Goal: Task Accomplishment & Management: Manage account settings

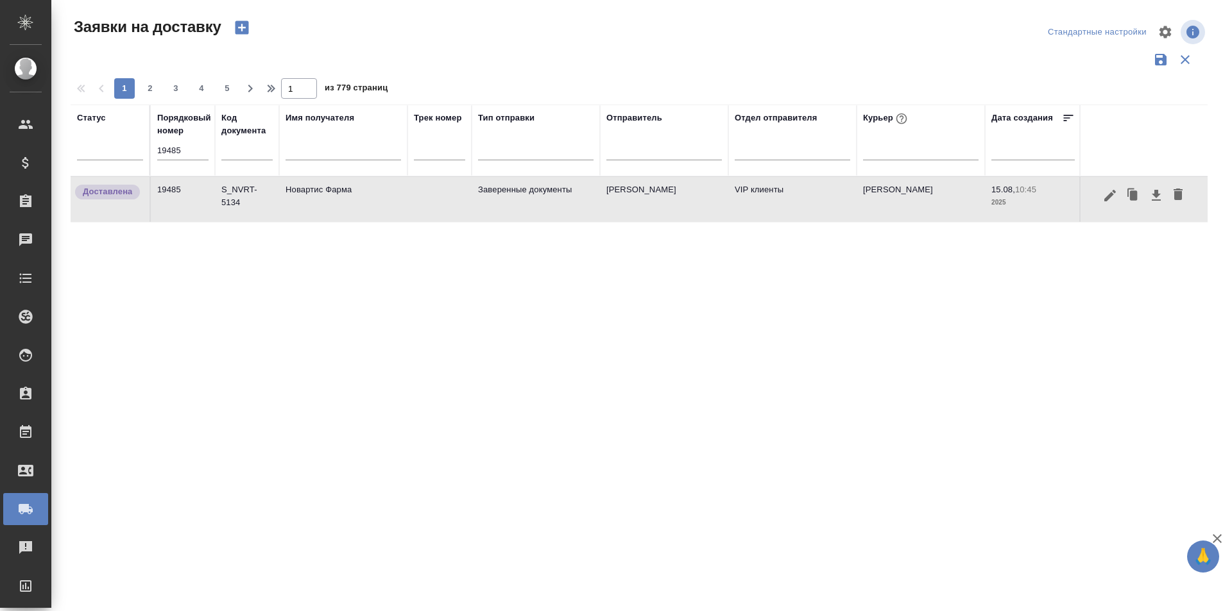
click at [196, 153] on input "19485" at bounding box center [182, 151] width 51 height 18
paste input "11"
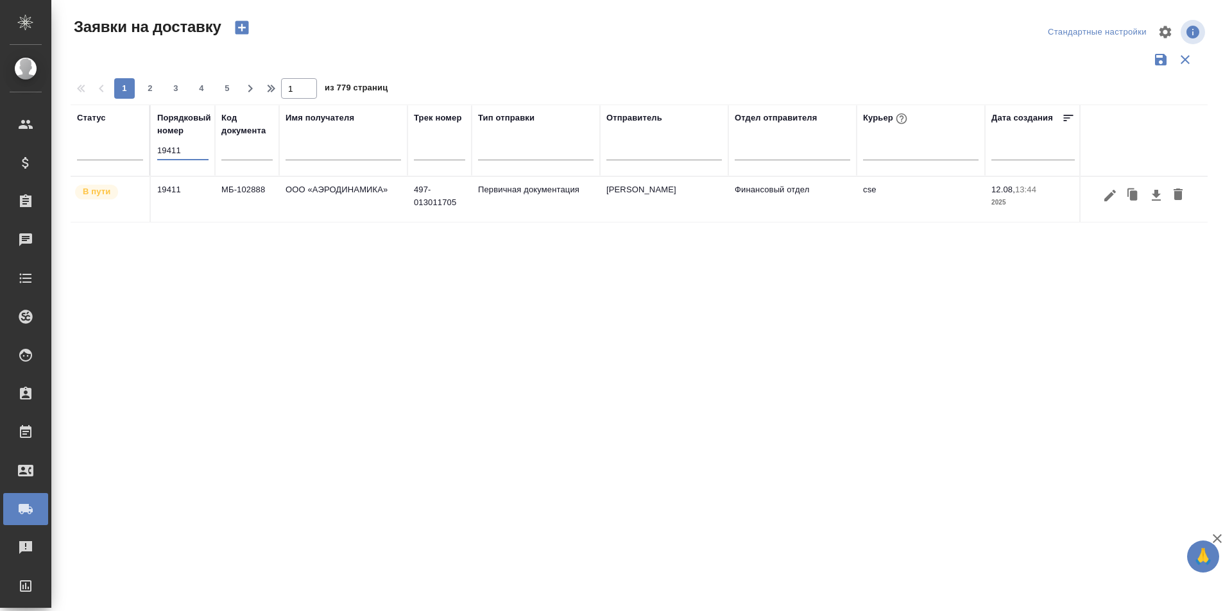
click at [191, 155] on input "19411" at bounding box center [182, 151] width 51 height 18
paste input "507"
type input "19507"
click at [1109, 200] on icon "button" at bounding box center [1109, 195] width 15 height 15
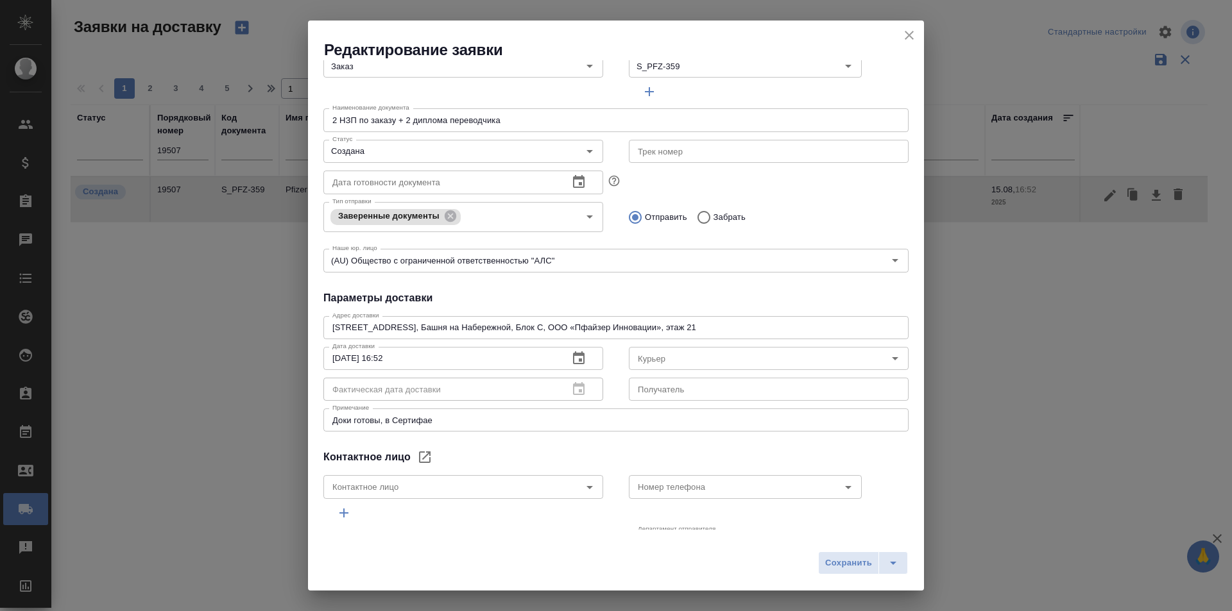
type input "Усманова Ольга"
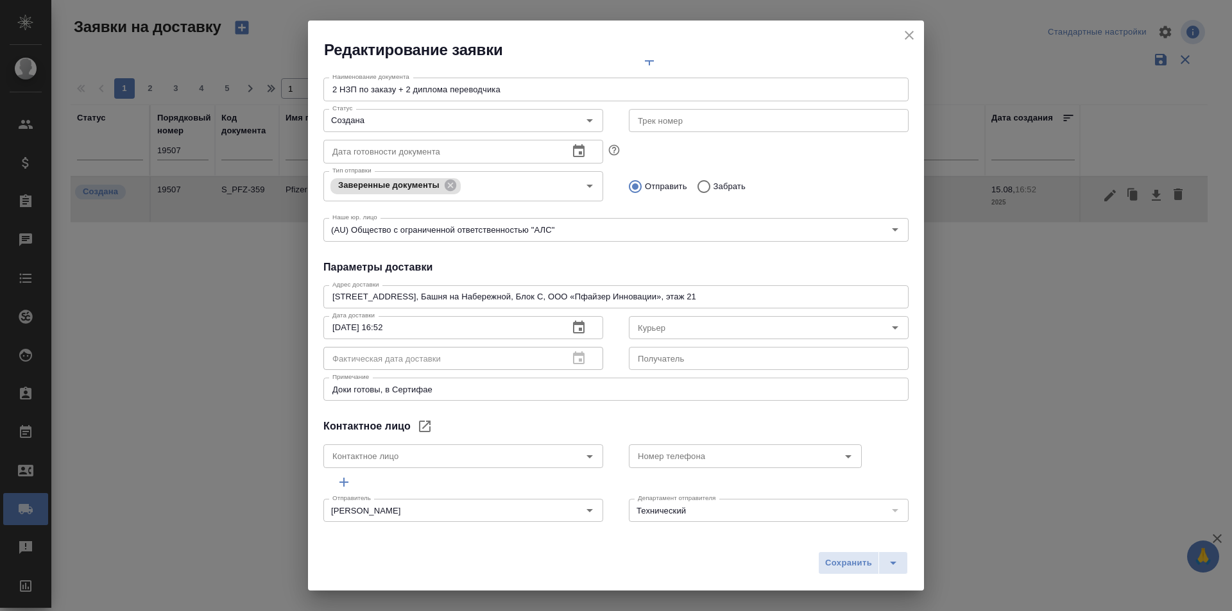
scroll to position [174, 0]
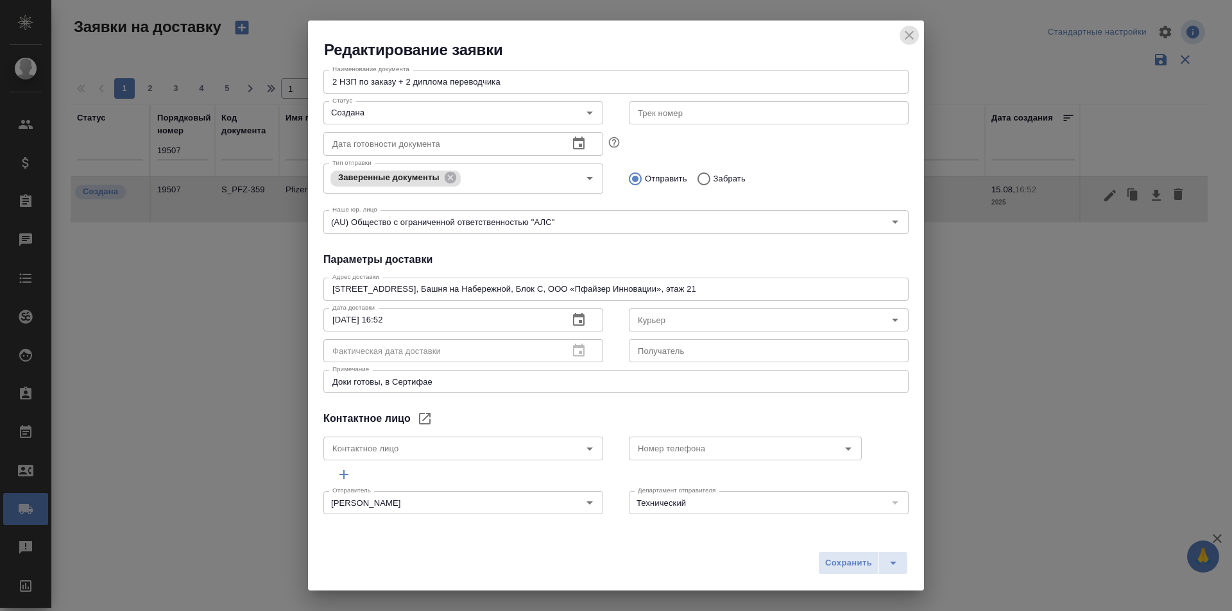
click at [912, 35] on icon "close" at bounding box center [908, 35] width 15 height 15
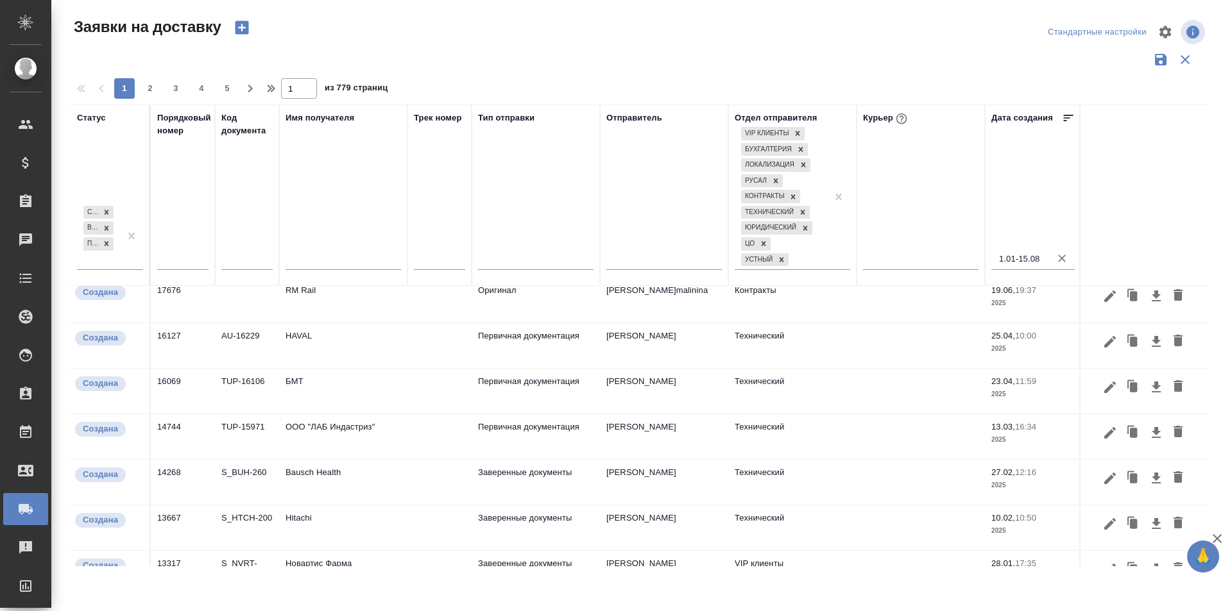
scroll to position [459, 0]
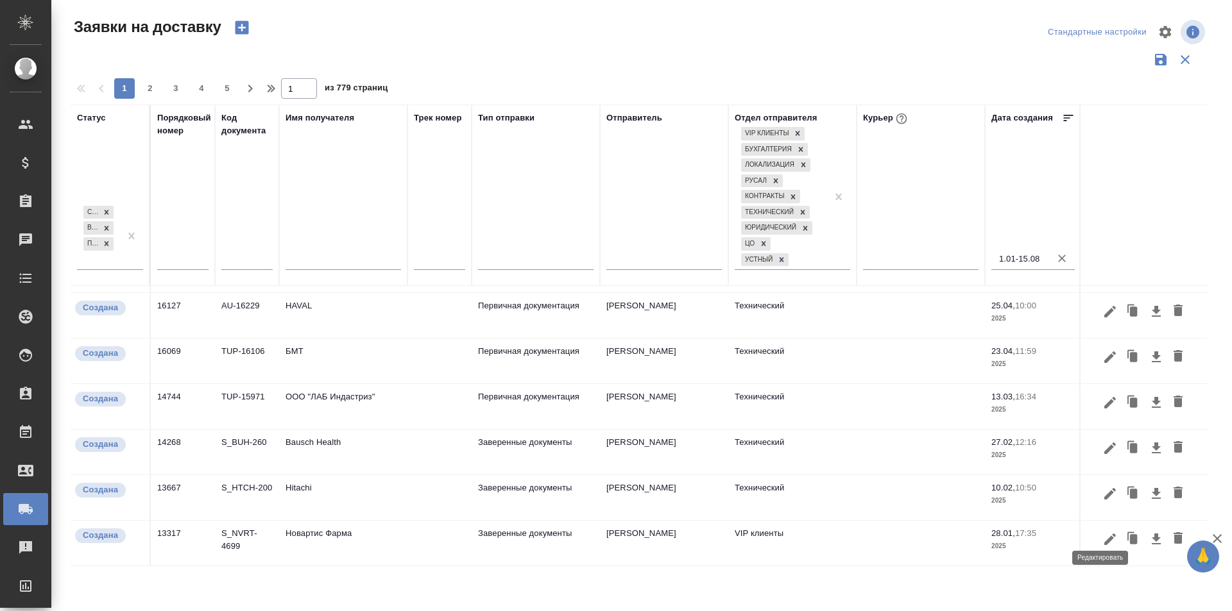
click at [1104, 534] on icon "button" at bounding box center [1110, 540] width 12 height 12
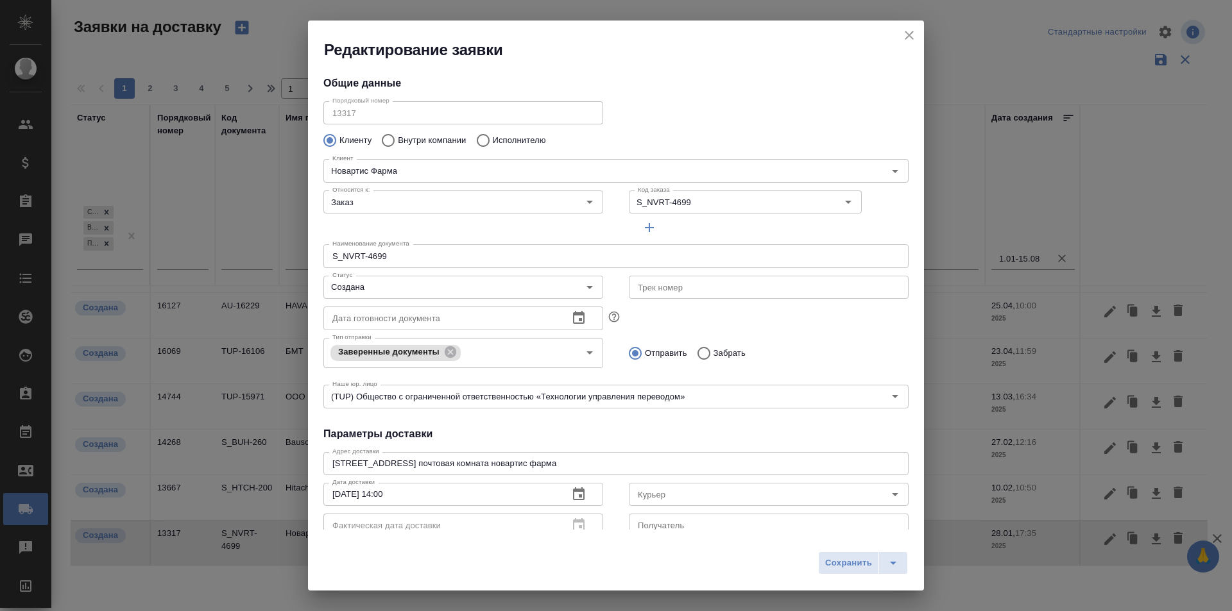
type input "[PERSON_NAME]"
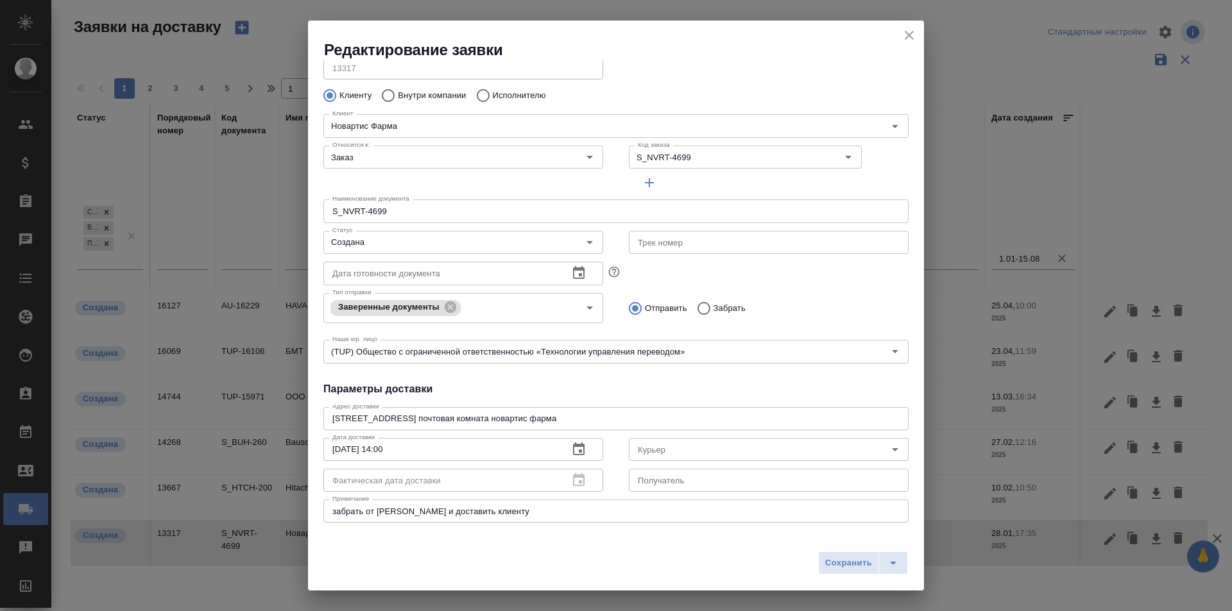
scroll to position [64, 0]
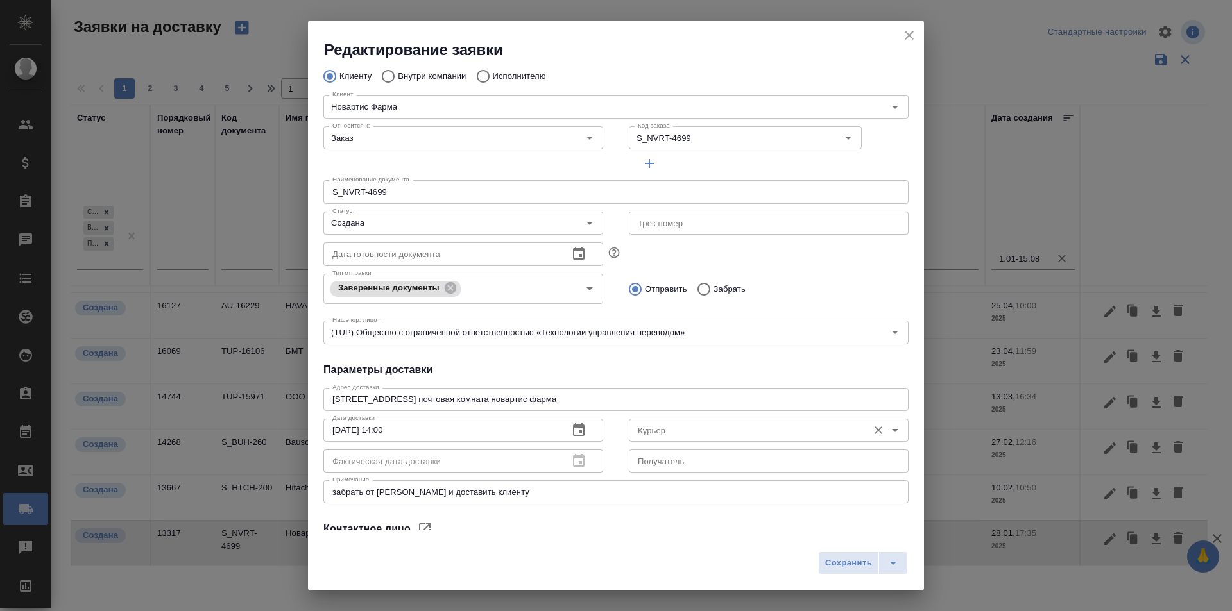
click at [663, 439] on div "Курьер" at bounding box center [769, 430] width 280 height 23
click at [663, 437] on input "Курьер" at bounding box center [747, 430] width 229 height 15
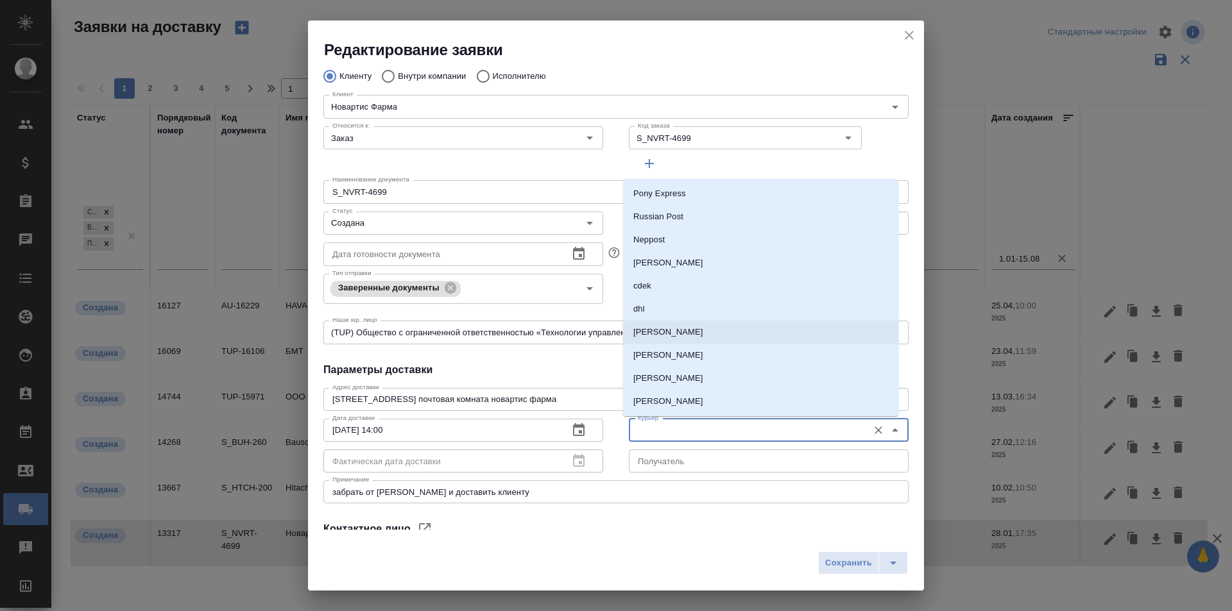
click at [683, 327] on p "[PERSON_NAME]" at bounding box center [668, 332] width 70 height 13
type input "[PERSON_NAME]"
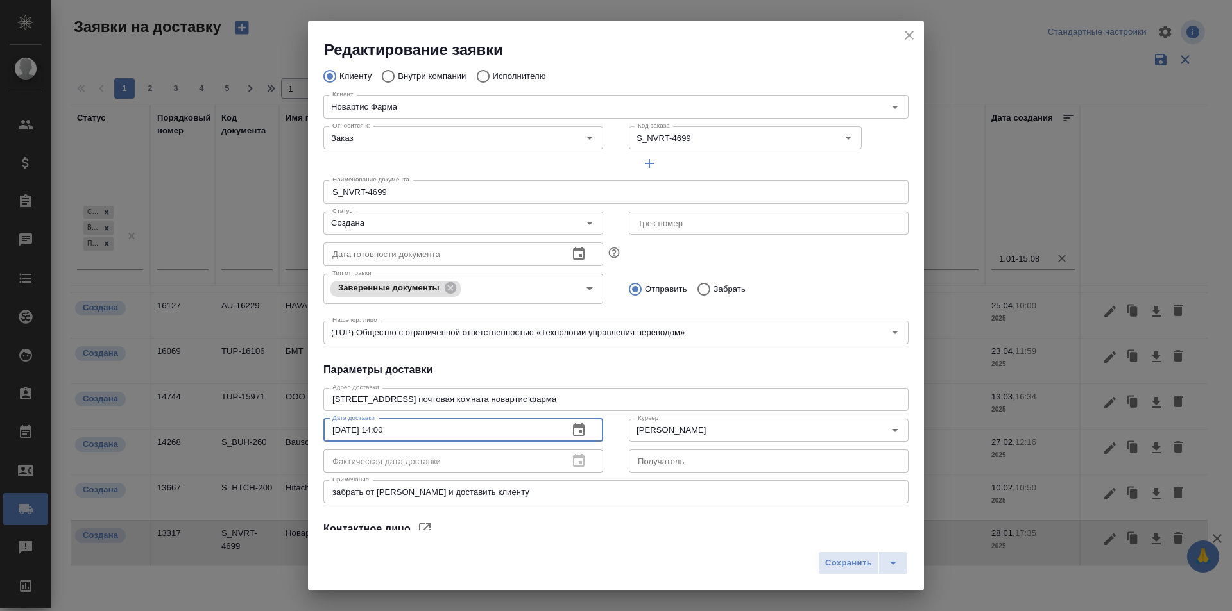
drag, startPoint x: 402, startPoint y: 427, endPoint x: 304, endPoint y: 420, distance: 97.8
click at [304, 420] on div "Редактирование заявки Общие данные Порядковый номер 13317 Порядковый номер Клие…" at bounding box center [616, 305] width 1232 height 611
click at [389, 225] on input "Создана" at bounding box center [441, 223] width 229 height 15
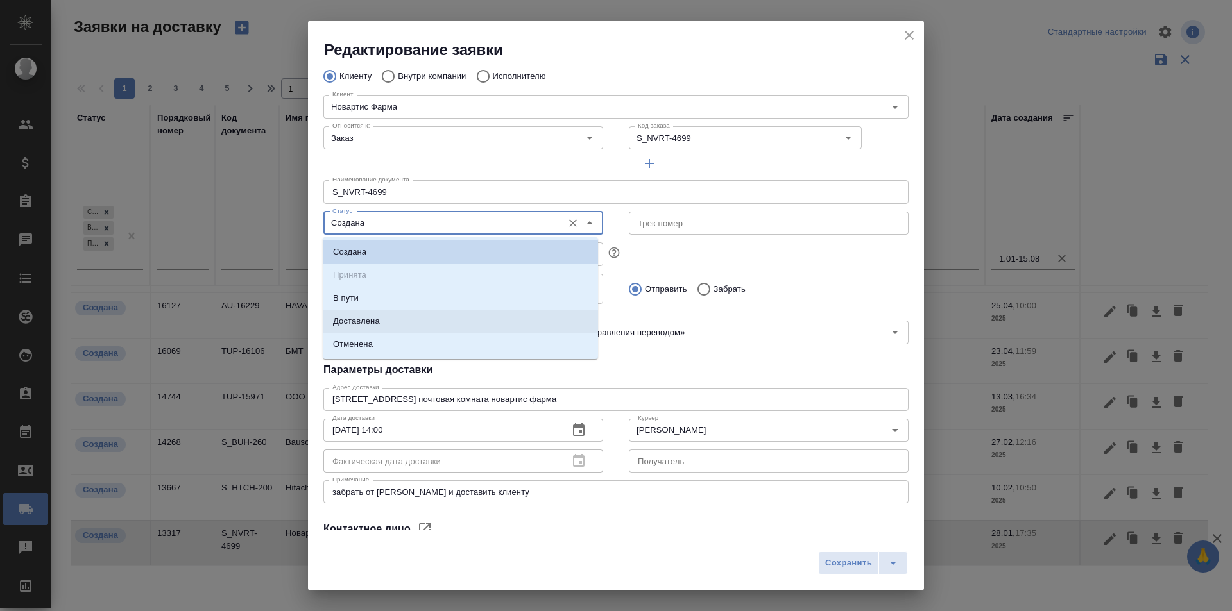
click at [386, 319] on li "Доставлена" at bounding box center [460, 321] width 275 height 23
type input "Доставлена"
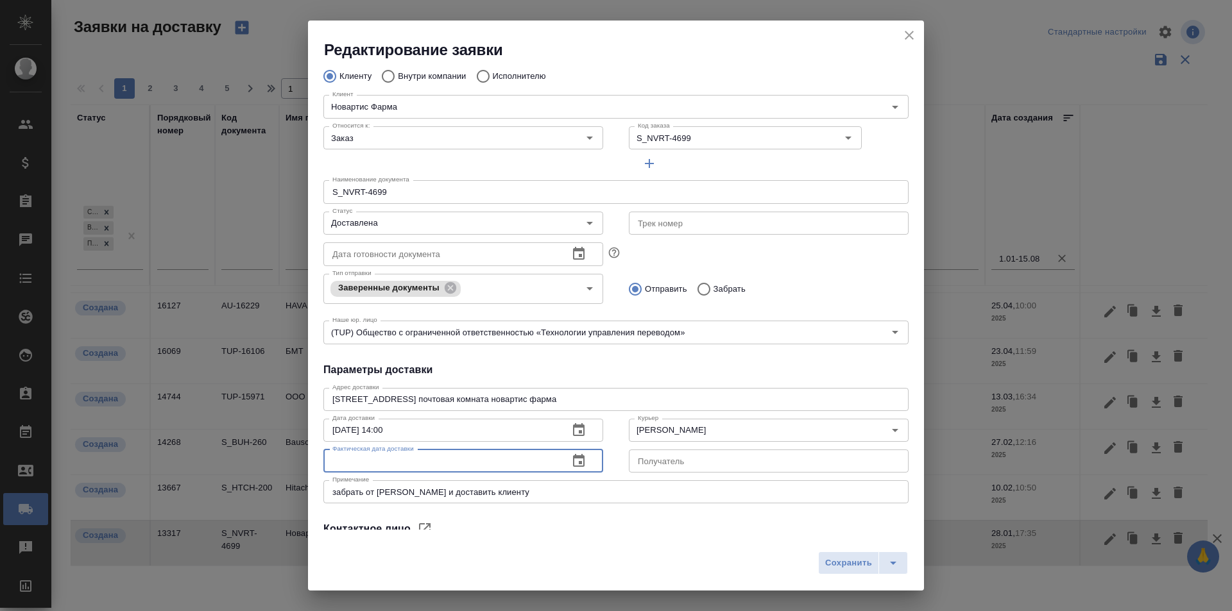
click at [403, 461] on input "text" at bounding box center [440, 461] width 235 height 23
paste input "[DATE] 14:00"
type input "[DATE] 14:00"
click at [867, 563] on span "Сохранить" at bounding box center [848, 563] width 47 height 15
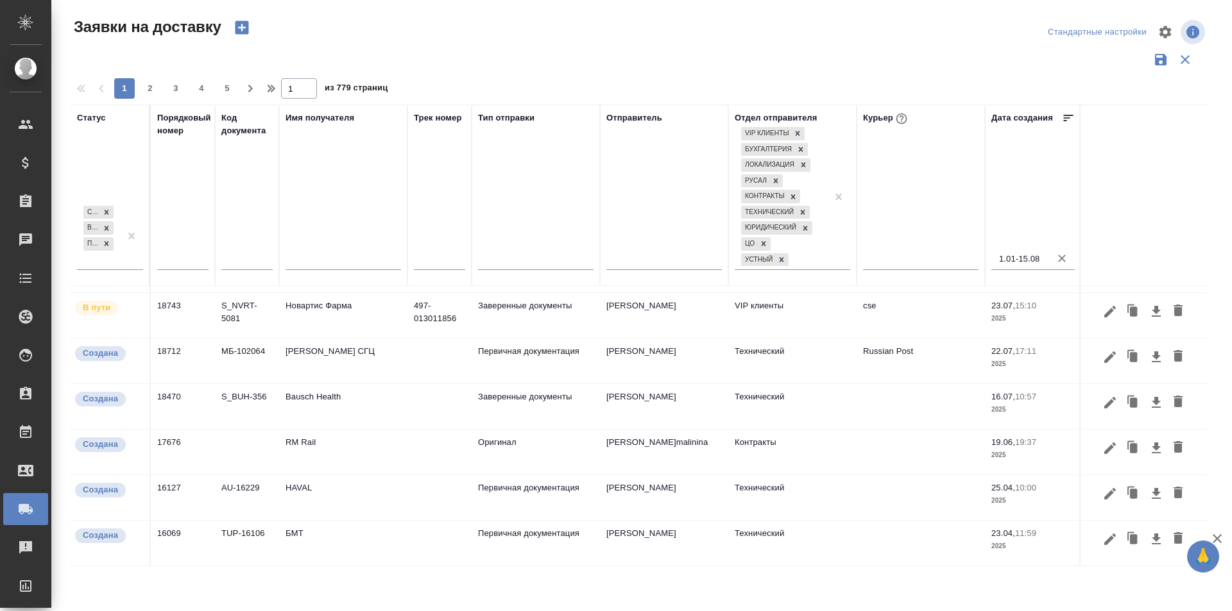
scroll to position [285, 0]
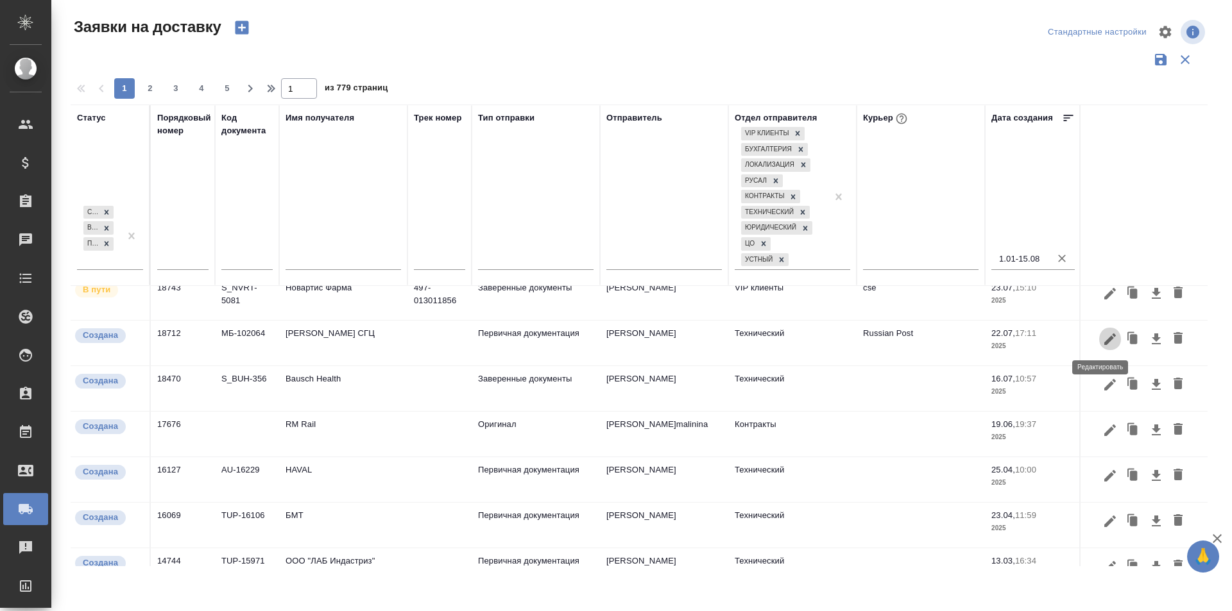
click at [1099, 344] on button "button" at bounding box center [1110, 339] width 22 height 24
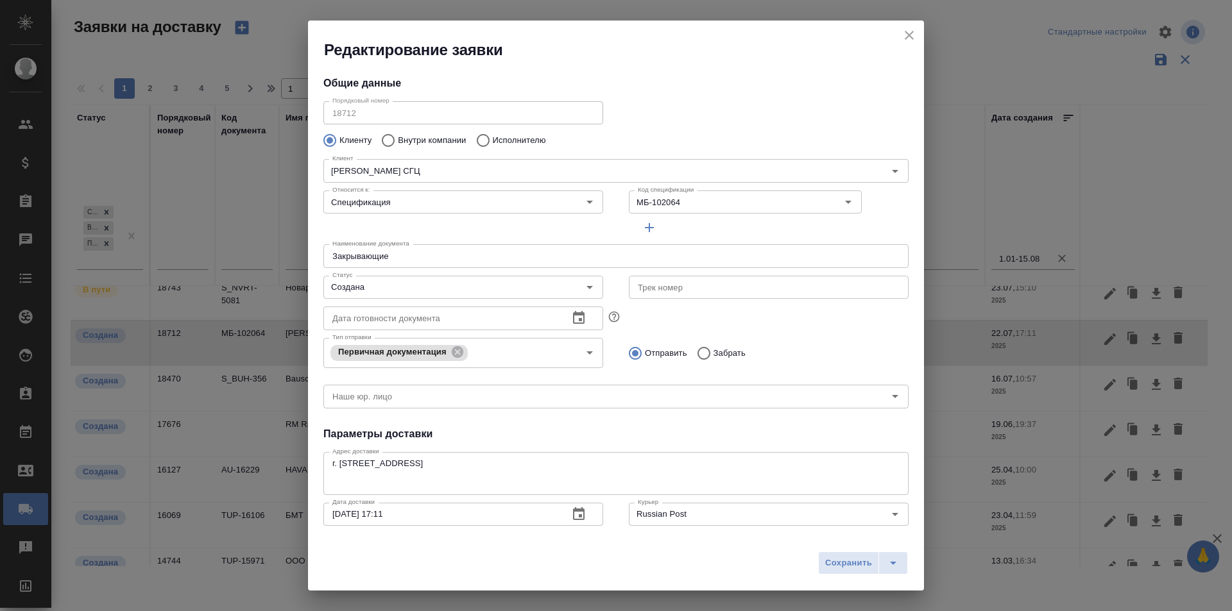
type input "Плясов [PERSON_NAME]"
type input "89208075100"
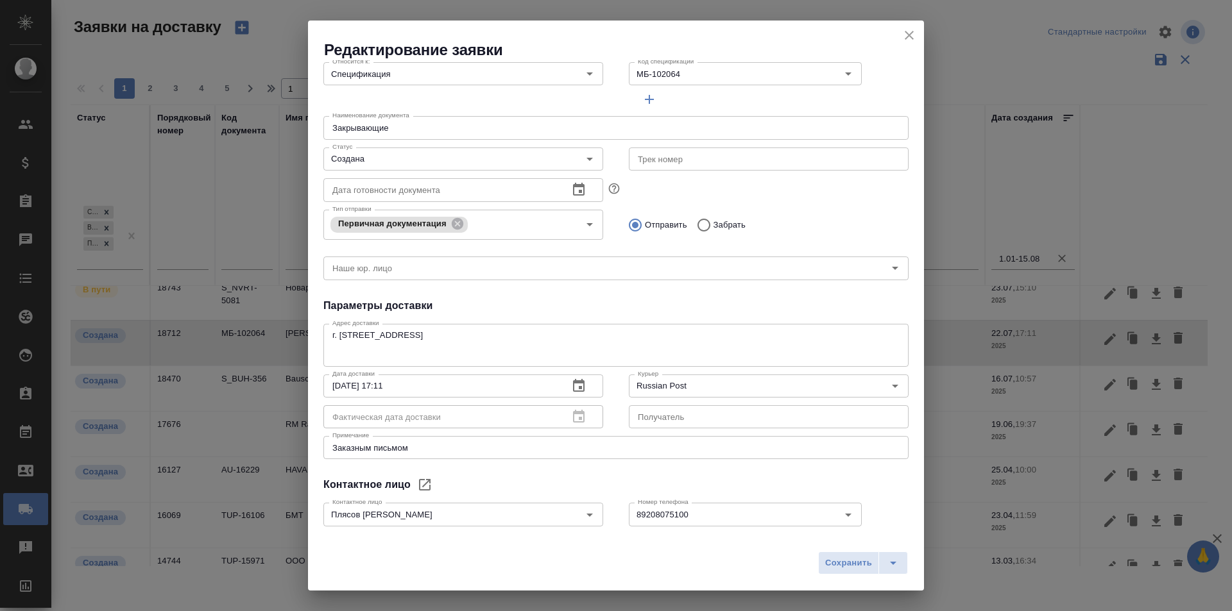
scroll to position [0, 0]
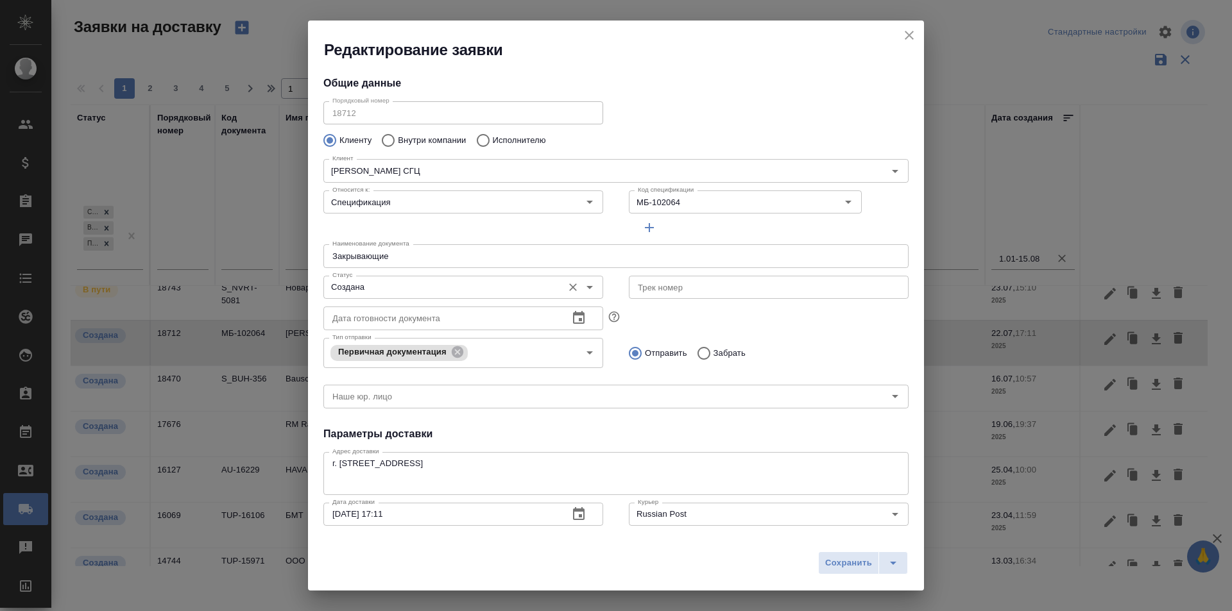
click at [444, 284] on input "Создана" at bounding box center [441, 287] width 229 height 15
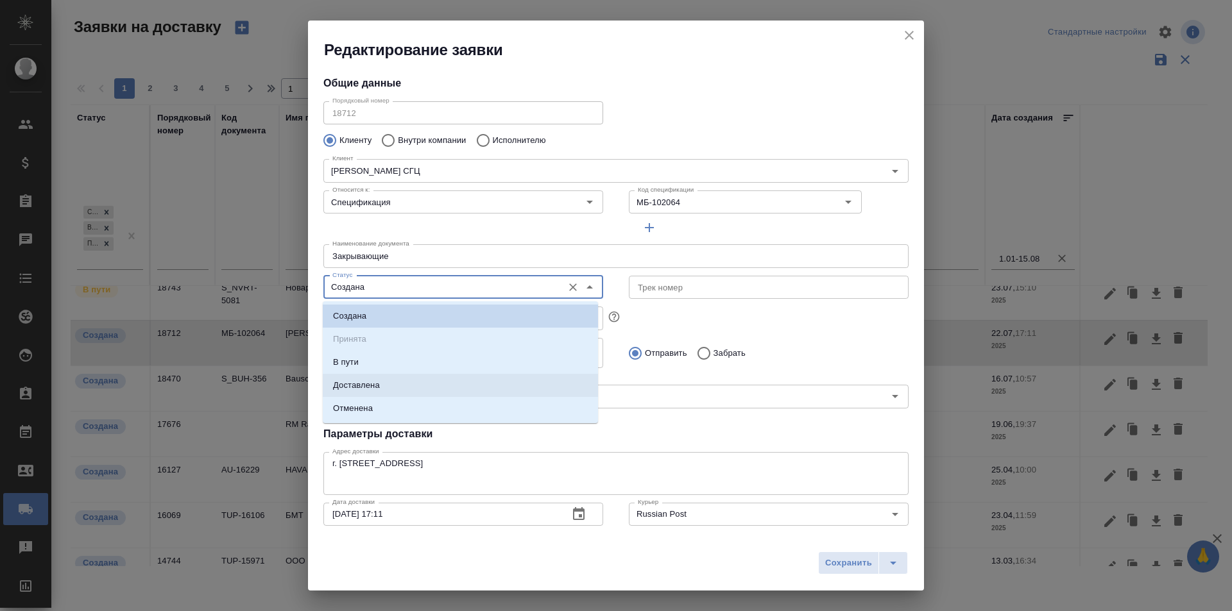
click at [427, 389] on li "Доставлена" at bounding box center [460, 385] width 275 height 23
type input "Доставлена"
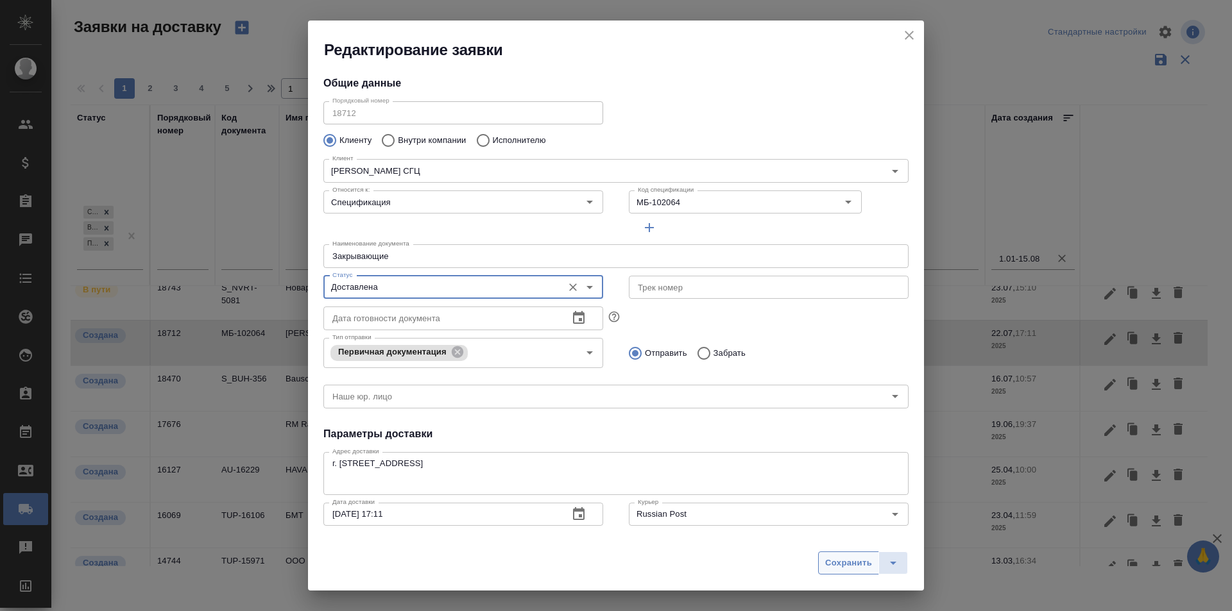
click at [845, 566] on span "Сохранить" at bounding box center [848, 563] width 47 height 15
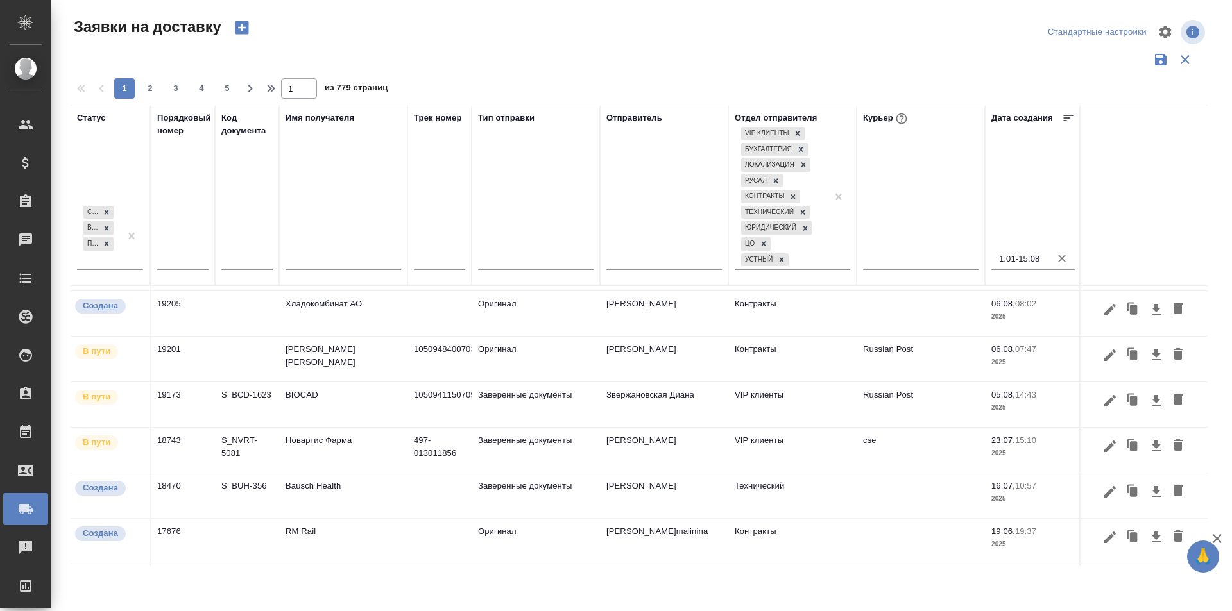
scroll to position [111, 0]
